Goal: Information Seeking & Learning: Learn about a topic

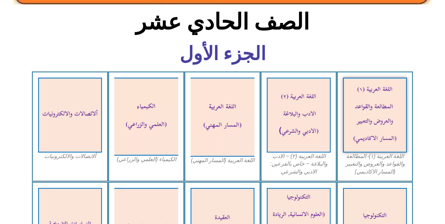
scroll to position [233, 0]
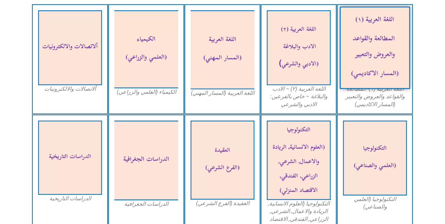
click at [394, 60] on img at bounding box center [375, 48] width 70 height 82
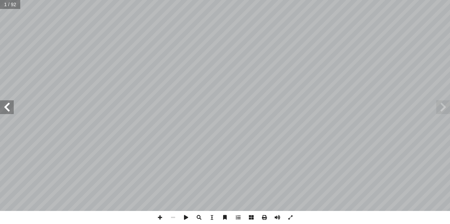
click at [7, 110] on span at bounding box center [7, 107] width 14 height 14
click at [7, 107] on span at bounding box center [7, 107] width 14 height 14
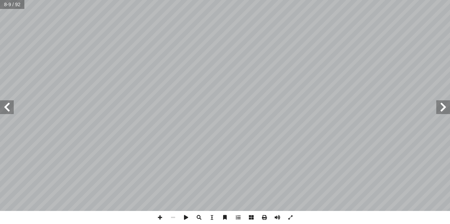
click at [7, 107] on span at bounding box center [7, 107] width 14 height 14
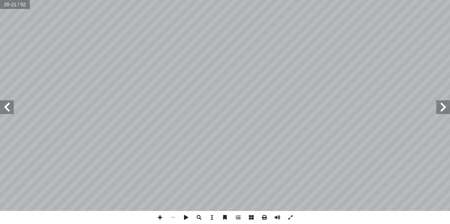
click at [7, 107] on span at bounding box center [7, 107] width 14 height 14
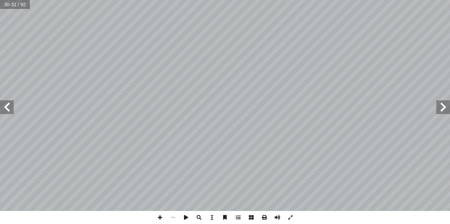
click at [7, 107] on span at bounding box center [7, 107] width 14 height 14
click at [446, 112] on span at bounding box center [443, 107] width 14 height 14
click at [450, 62] on html "الصفحة الرئيسية الصف الأول الصف الثاني الصف الثالث الصف الرابع الصف الخامس الصف…" at bounding box center [225, 31] width 450 height 62
click at [162, 220] on span at bounding box center [159, 217] width 13 height 13
